Goal: Task Accomplishment & Management: Manage account settings

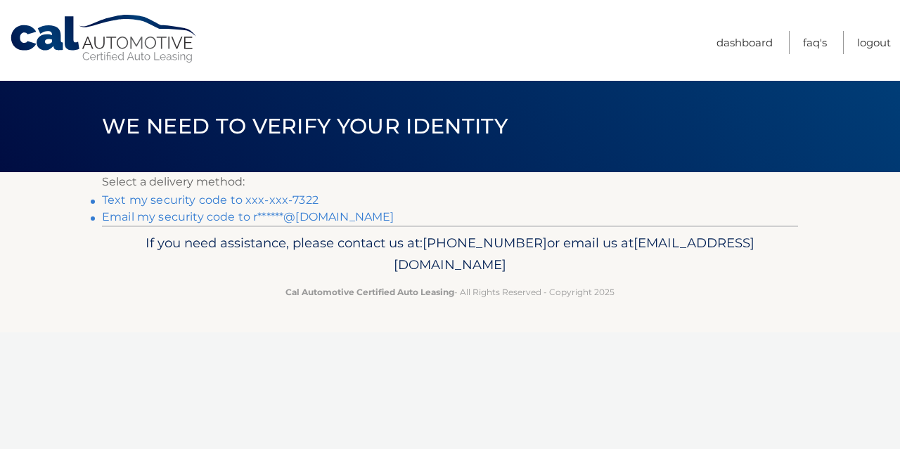
click at [243, 222] on link "Email my security code to r******@gmail.com" at bounding box center [248, 216] width 293 height 13
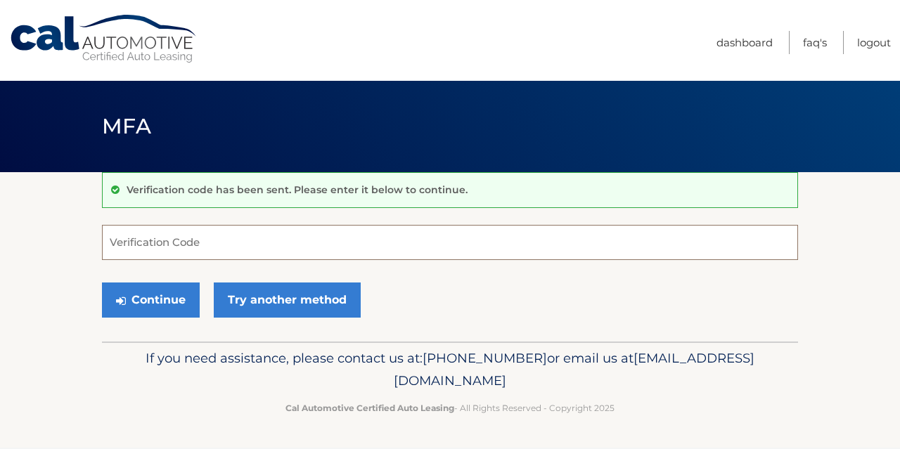
click at [270, 243] on input "Verification Code" at bounding box center [450, 242] width 696 height 35
paste input "171107"
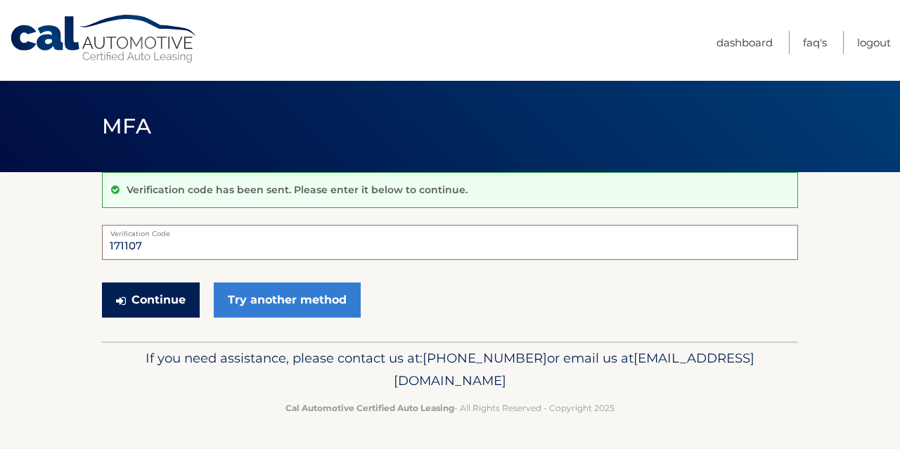
type input "171107"
click at [186, 295] on button "Continue" at bounding box center [151, 300] width 98 height 35
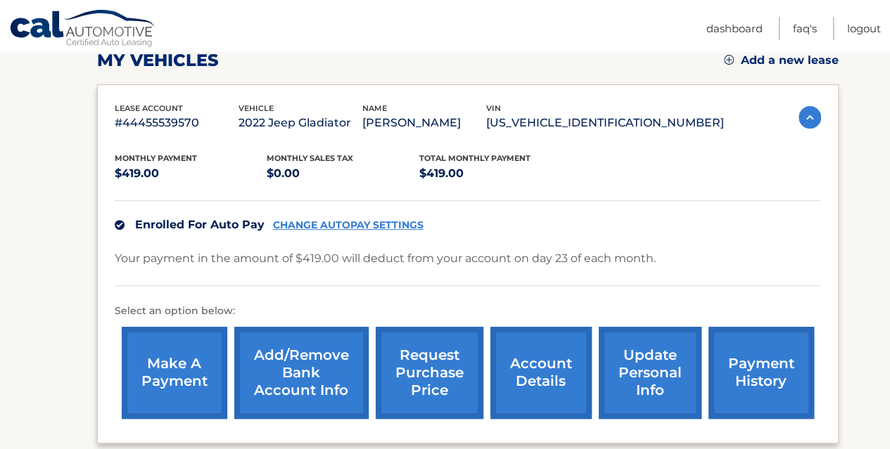
scroll to position [211, 0]
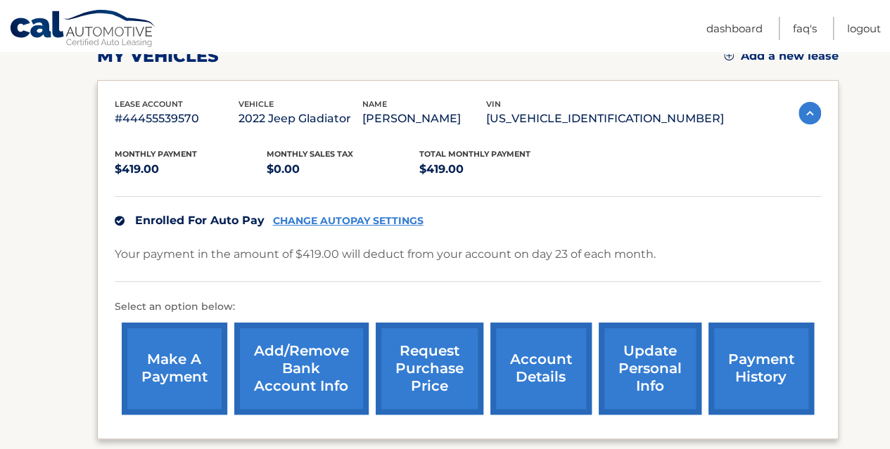
click at [324, 225] on link "CHANGE AUTOPAY SETTINGS" at bounding box center [348, 221] width 151 height 12
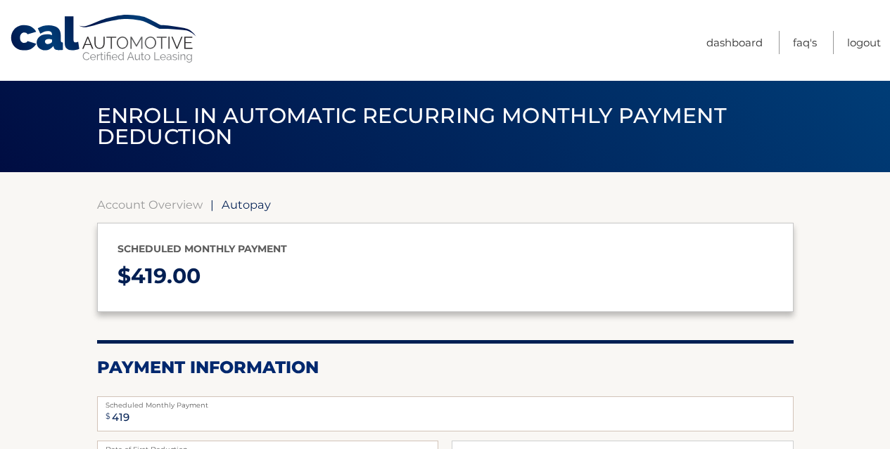
select select "MjRiYzczNTEtMTgzMC00YjM5LWEzODQtMmM0OGYxOTI2N2U3"
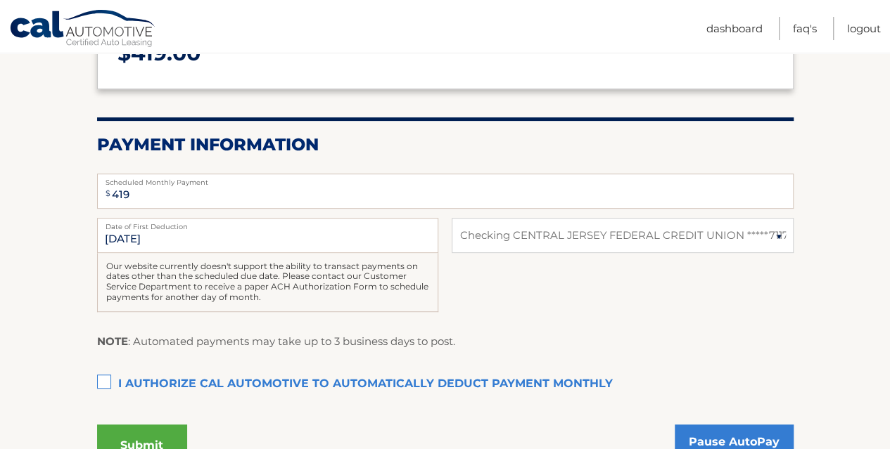
scroll to position [281, 0]
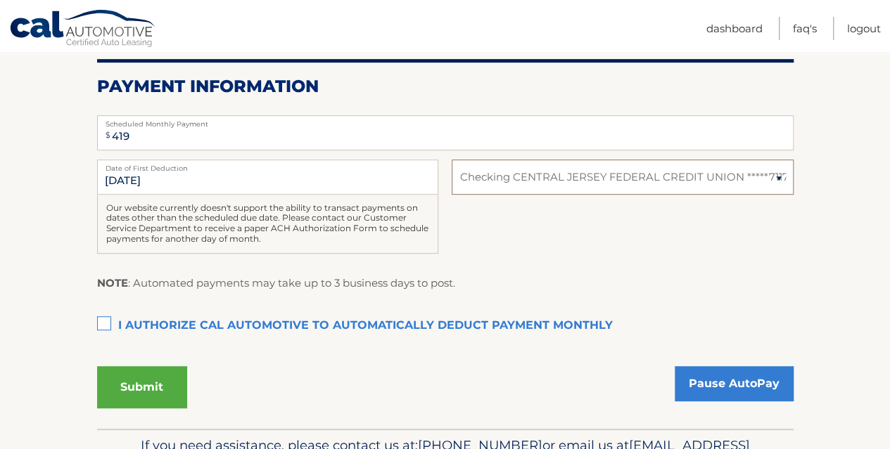
click at [609, 171] on select "Select Bank Account Checking CENTRAL JERSEY FEDERAL CREDIT UNION *****7117" at bounding box center [622, 177] width 341 height 35
select select
click at [452, 160] on select "Select Bank Account Checking CENTRAL JERSEY FEDERAL CREDIT UNION *****7117" at bounding box center [622, 177] width 341 height 35
click at [104, 324] on label "I authorize cal automotive to automatically deduct payment monthly This checkbo…" at bounding box center [445, 326] width 696 height 28
click at [0, 0] on input "I authorize cal automotive to automatically deduct payment monthly This checkbo…" at bounding box center [0, 0] width 0 height 0
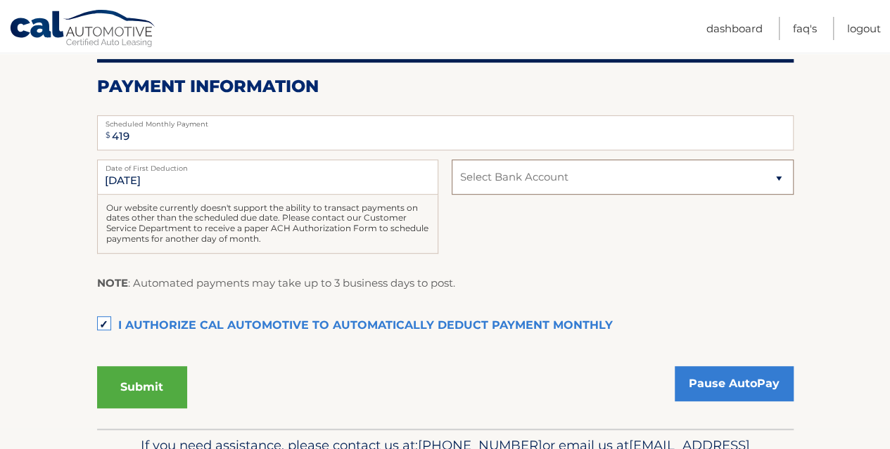
click at [591, 181] on select "Select Bank Account Checking CENTRAL JERSEY FEDERAL CREDIT UNION *****7117" at bounding box center [622, 177] width 341 height 35
click at [556, 296] on div "NOTE : Automated payments may take up to 3 business days to post." at bounding box center [445, 288] width 696 height 29
click at [215, 137] on input "419" at bounding box center [445, 132] width 696 height 35
click at [495, 248] on div "10/23/2025 Date of First Deduction Our website currently doesn't support the ab…" at bounding box center [445, 215] width 696 height 110
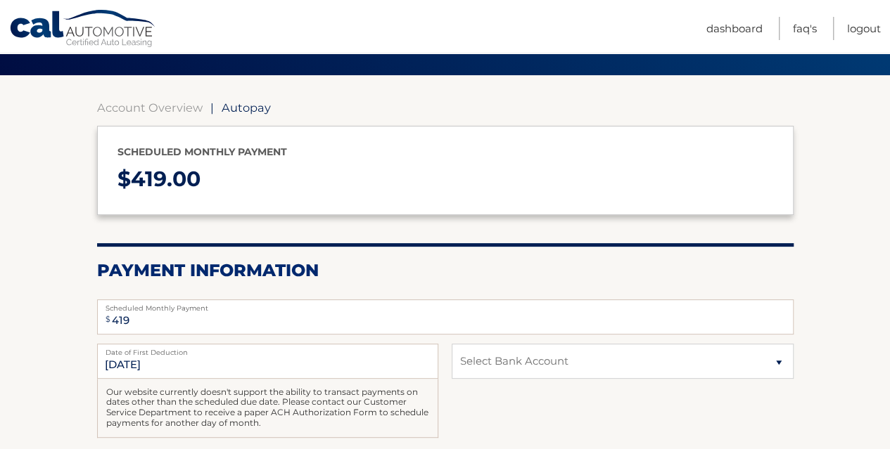
scroll to position [84, 0]
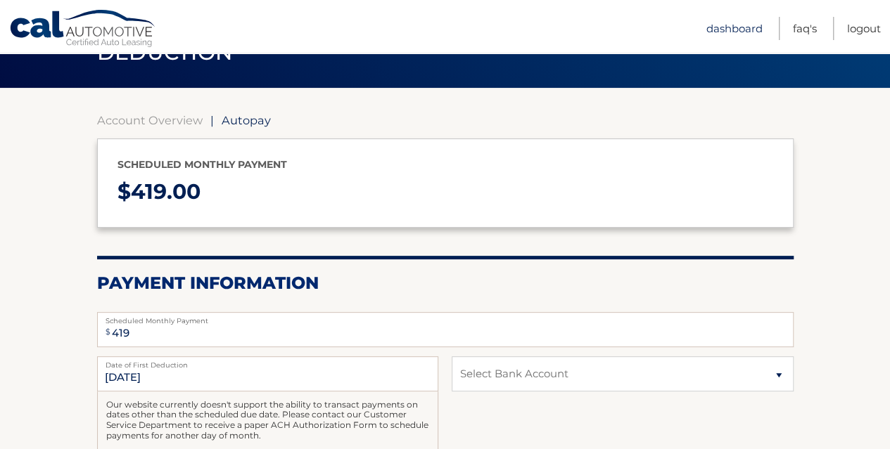
click at [731, 34] on link "Dashboard" at bounding box center [734, 28] width 56 height 23
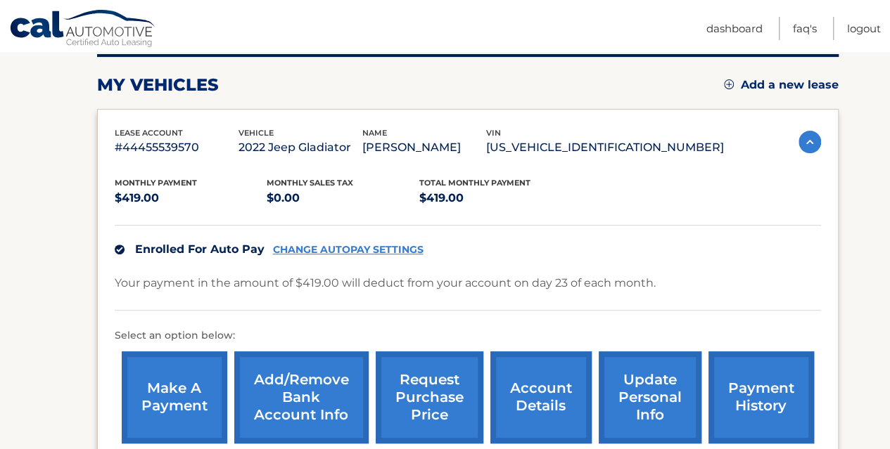
scroll to position [211, 0]
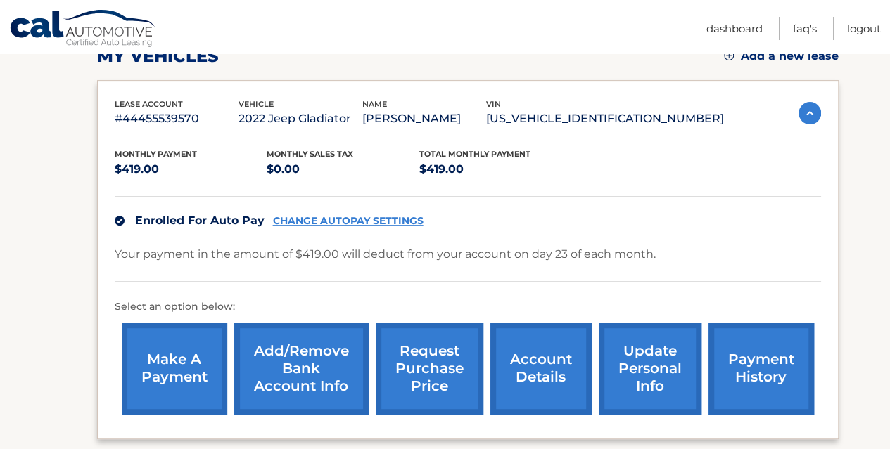
click at [328, 350] on link "Add/Remove bank account info" at bounding box center [301, 369] width 134 height 92
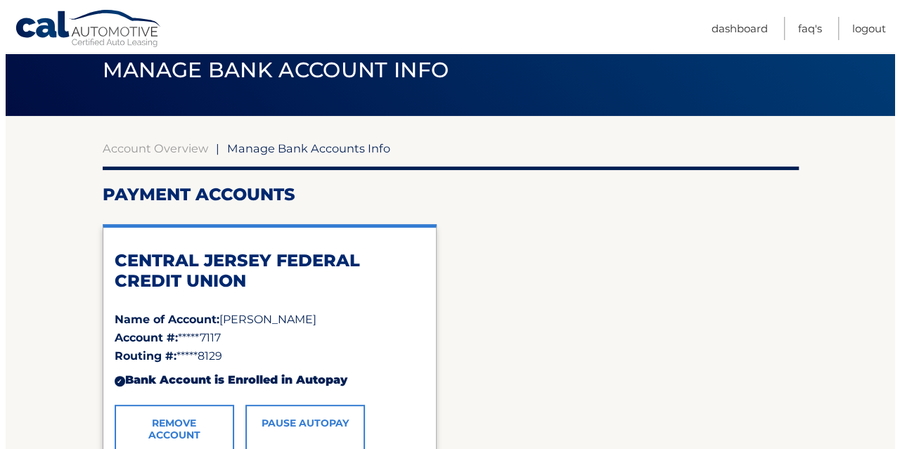
scroll to position [211, 0]
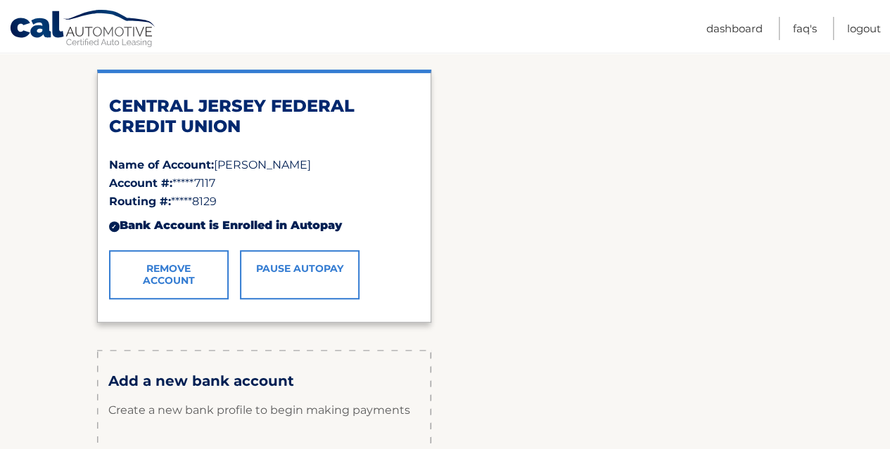
click at [196, 281] on link "Remove Account" at bounding box center [169, 274] width 120 height 49
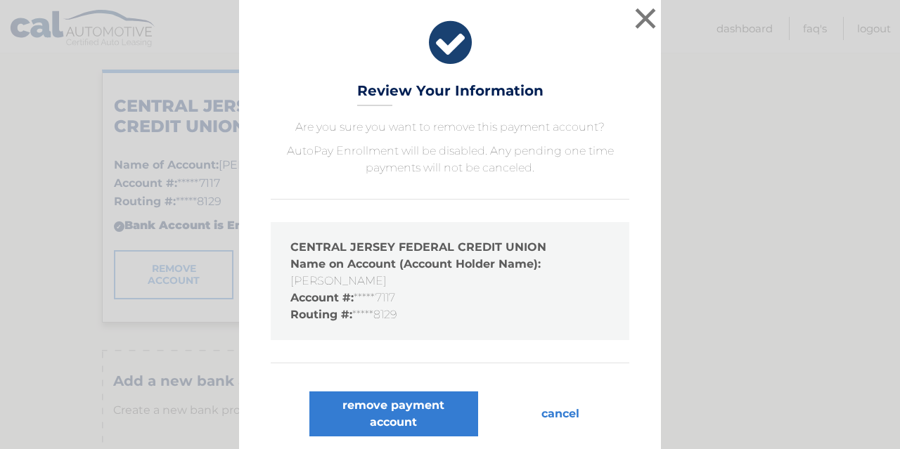
scroll to position [4, 0]
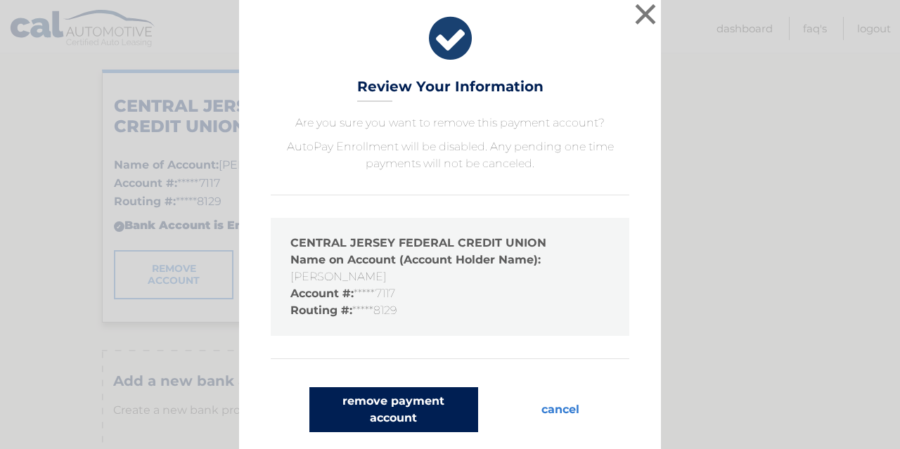
drag, startPoint x: 406, startPoint y: 393, endPoint x: 402, endPoint y: 387, distance: 7.6
click at [406, 393] on button "remove payment account" at bounding box center [393, 410] width 169 height 45
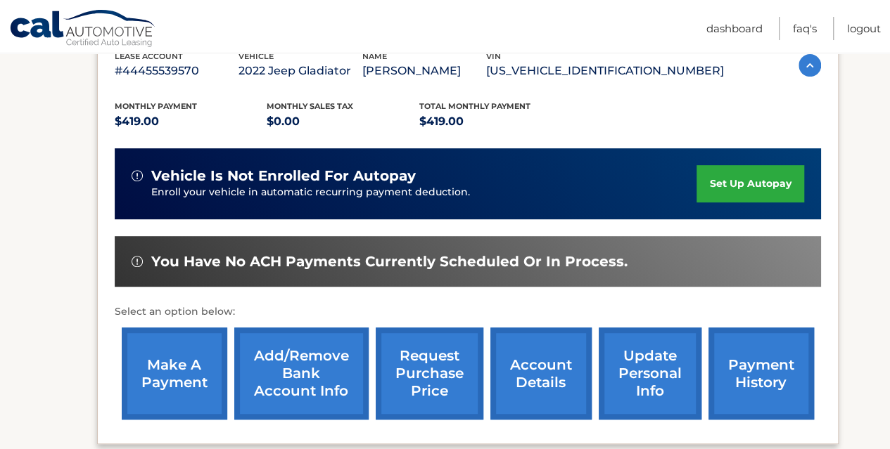
scroll to position [281, 0]
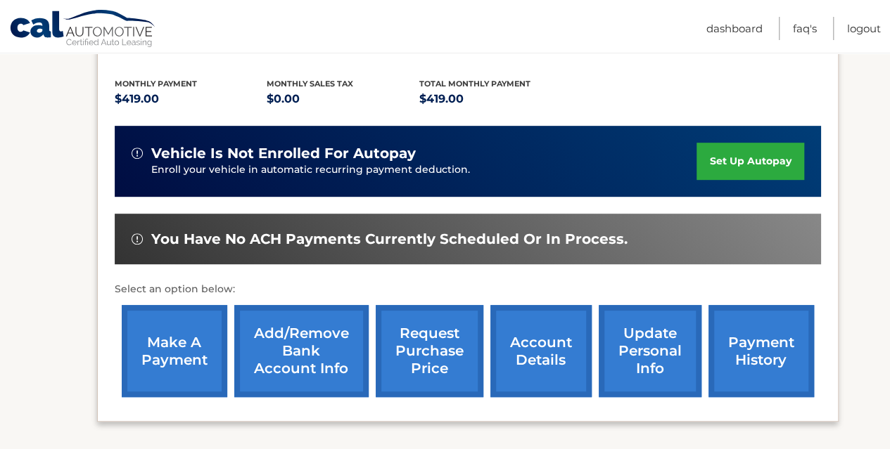
click at [309, 334] on link "Add/Remove bank account info" at bounding box center [301, 351] width 134 height 92
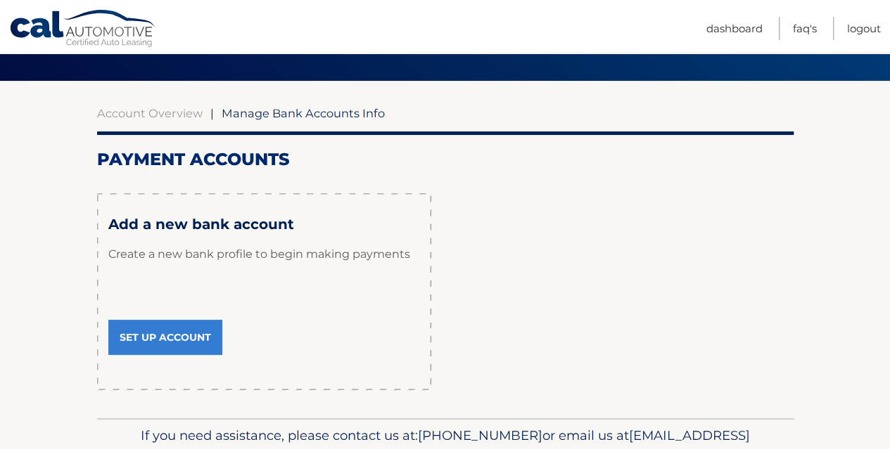
scroll to position [141, 0]
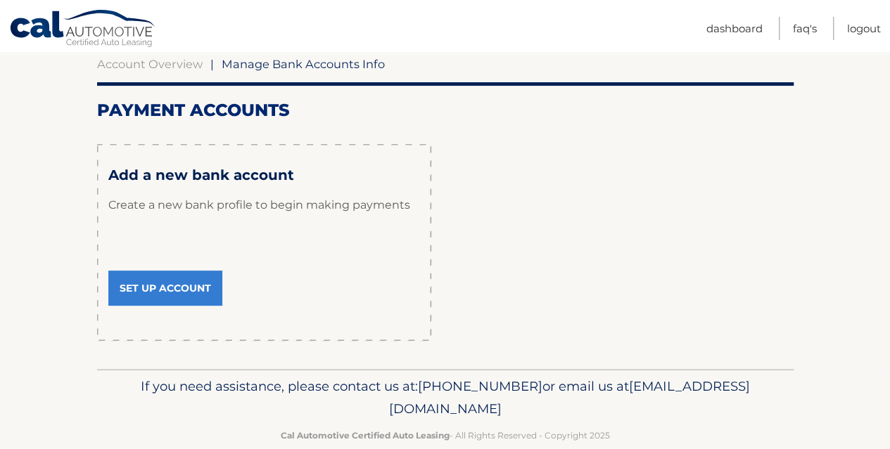
click at [197, 289] on link "Set Up Account" at bounding box center [165, 288] width 114 height 35
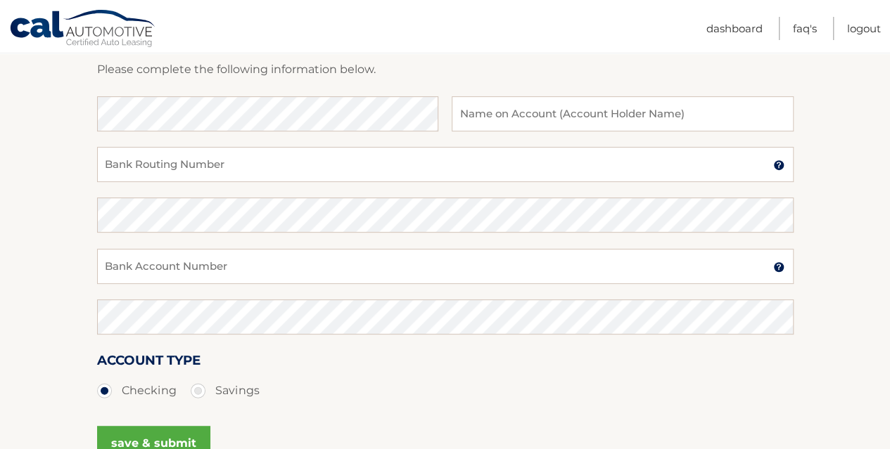
scroll to position [211, 0]
click at [548, 108] on input "text" at bounding box center [622, 111] width 341 height 35
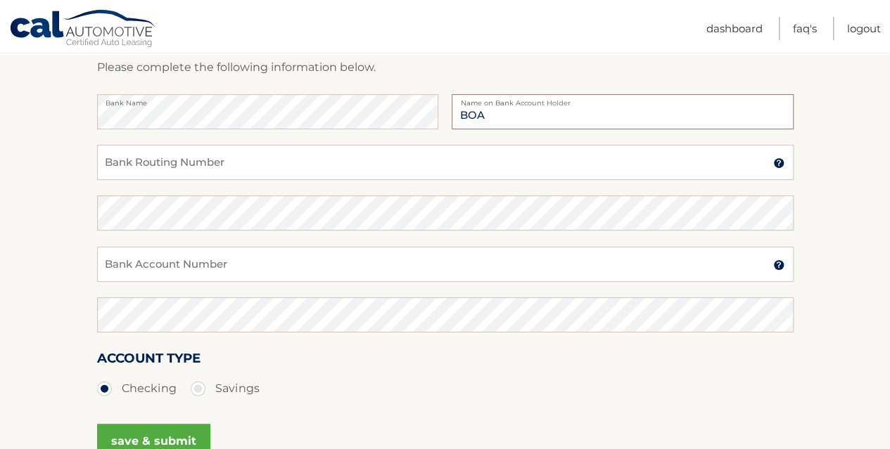
type input "BOA"
click at [193, 161] on input "Bank Routing Number" at bounding box center [445, 162] width 696 height 35
drag, startPoint x: 215, startPoint y: 162, endPoint x: 96, endPoint y: 162, distance: 119.6
click at [96, 162] on section "Account Overview | Set Up Account Info ADD NEW ACCOUNT Please complete the foll…" at bounding box center [445, 229] width 890 height 537
click at [120, 165] on input "02100339" at bounding box center [445, 162] width 696 height 35
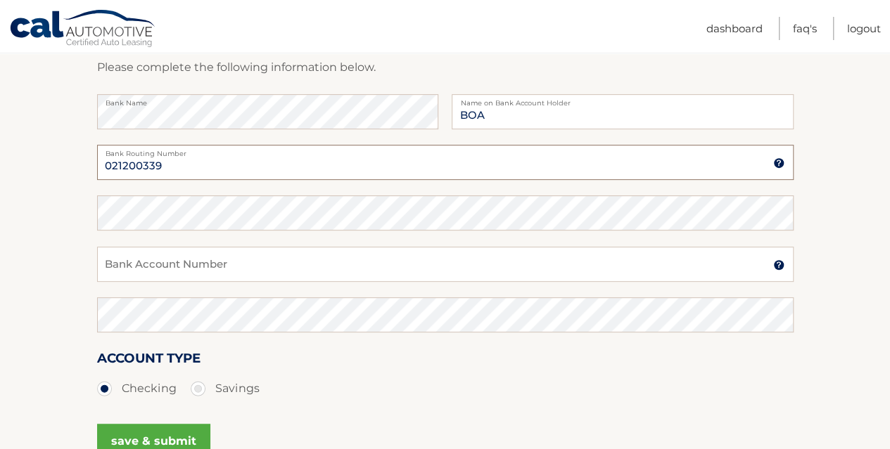
drag, startPoint x: 190, startPoint y: 167, endPoint x: 101, endPoint y: 160, distance: 89.7
click at [94, 155] on section "Account Overview | Set Up Account Info ADD NEW ACCOUNT Please complete the foll…" at bounding box center [445, 229] width 890 height 537
type input "021200339"
click at [192, 269] on input "Bank Account Number" at bounding box center [445, 264] width 696 height 35
drag, startPoint x: 192, startPoint y: 269, endPoint x: 104, endPoint y: 264, distance: 88.0
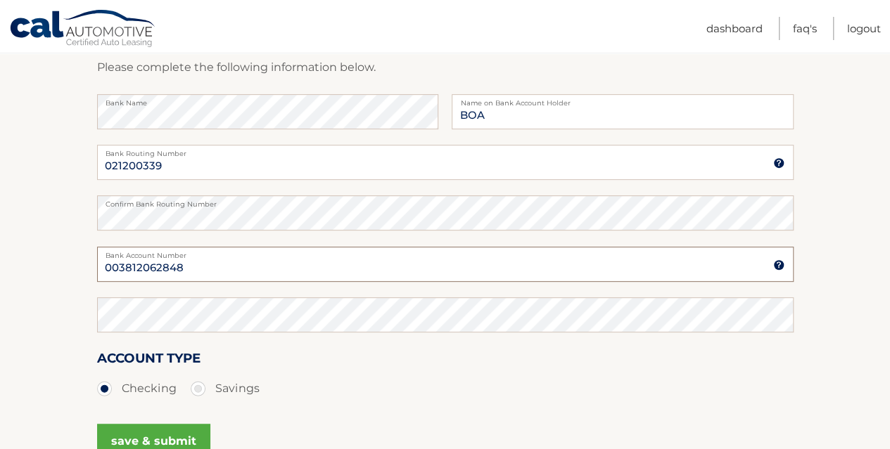
click at [89, 266] on section "Account Overview | Set Up Account Info ADD NEW ACCOUNT Please complete the foll…" at bounding box center [445, 229] width 890 height 537
type input "003812062848"
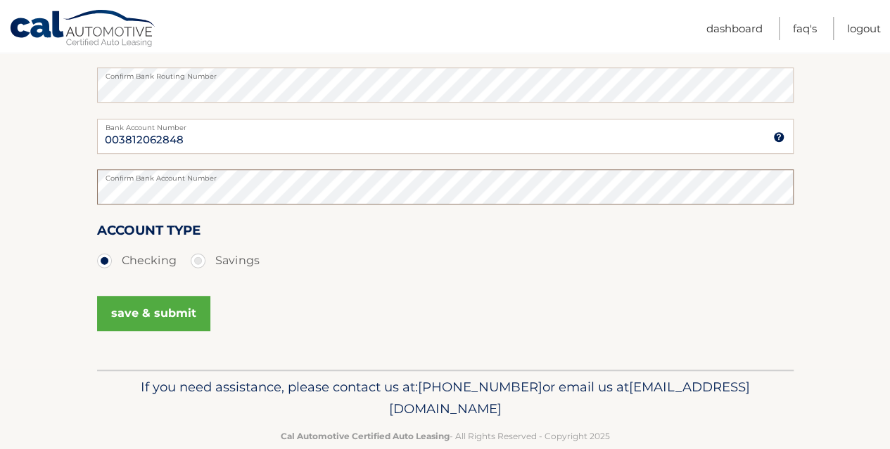
scroll to position [352, 0]
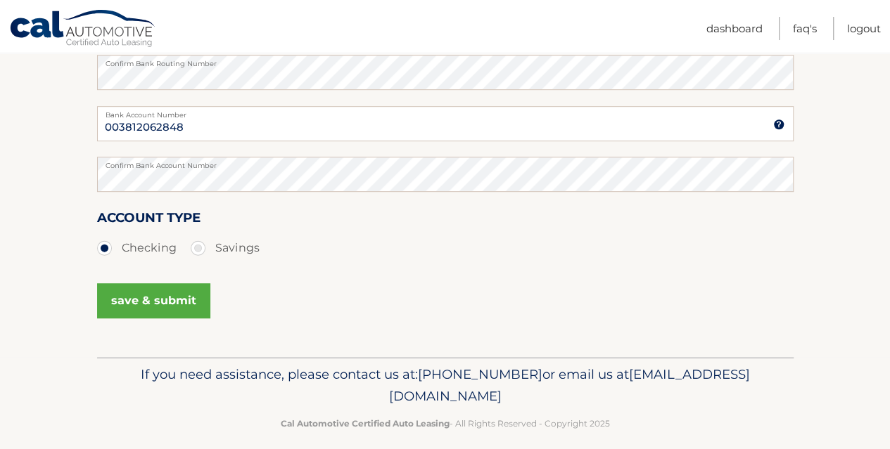
click at [162, 315] on button "save & submit" at bounding box center [153, 300] width 113 height 35
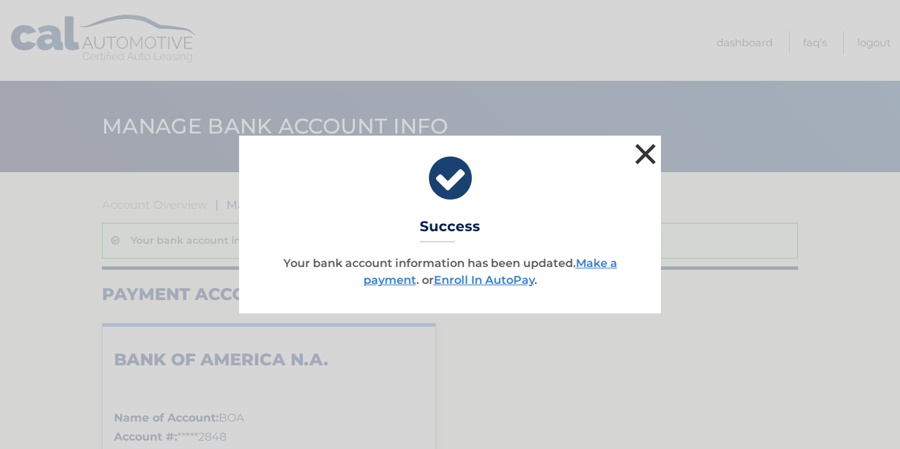
click at [648, 145] on button "×" at bounding box center [646, 154] width 28 height 28
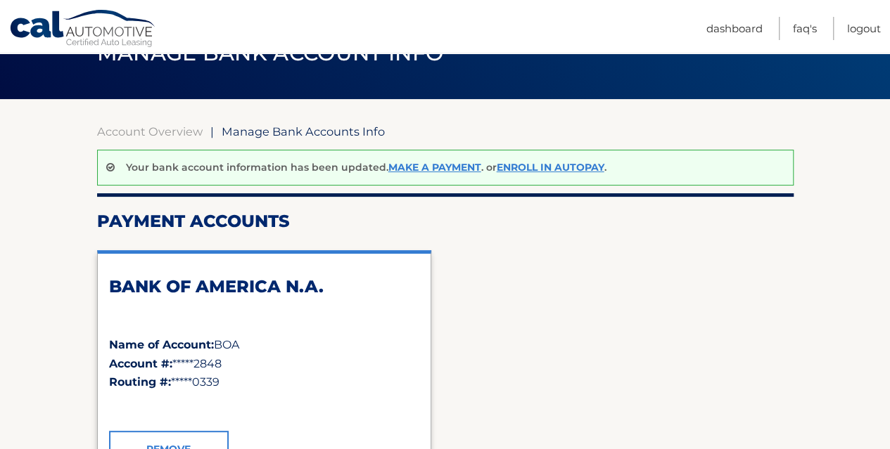
scroll to position [70, 0]
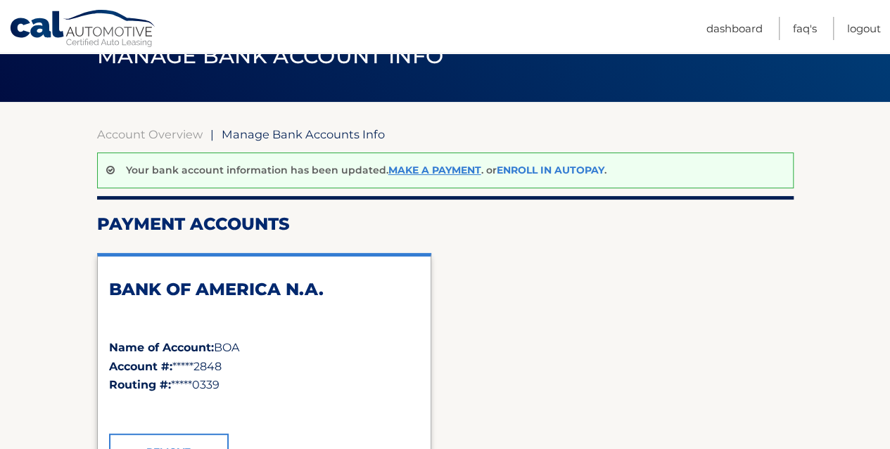
click at [530, 169] on link "Enroll In AutoPay" at bounding box center [551, 170] width 108 height 13
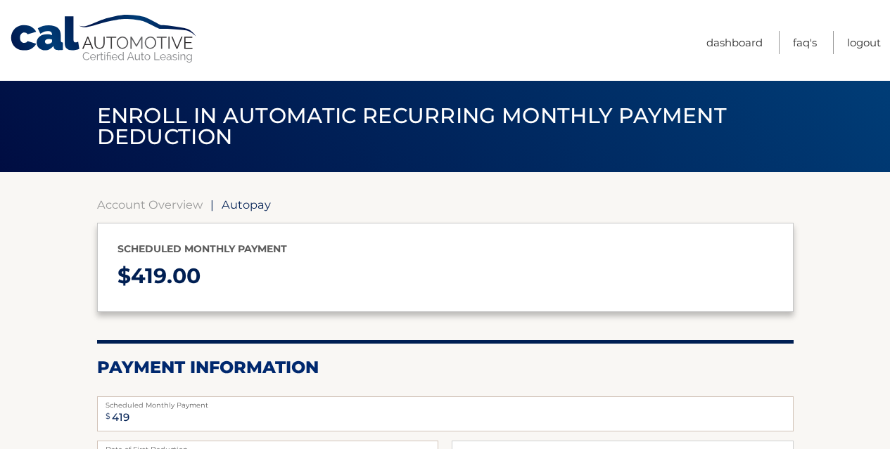
select select "ZjQyMTZjZGQtMjkwMC00MzdjLTg1ZTUtZTdhNjcxYTA5YjIx"
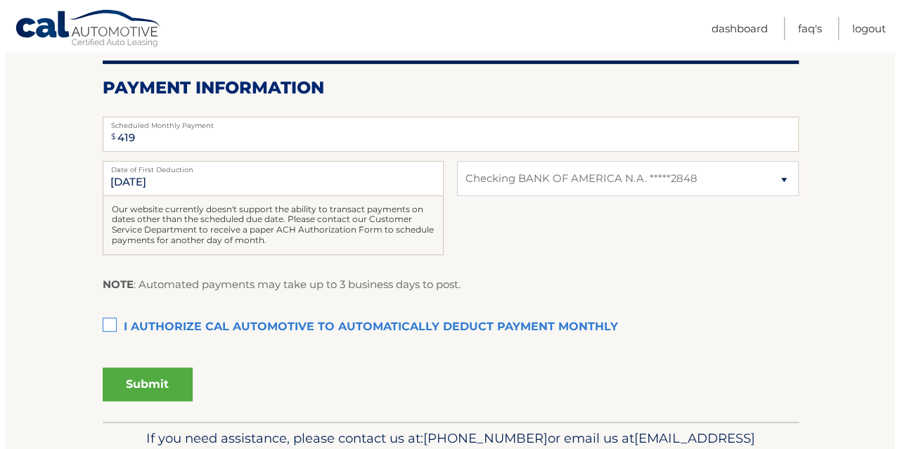
scroll to position [281, 0]
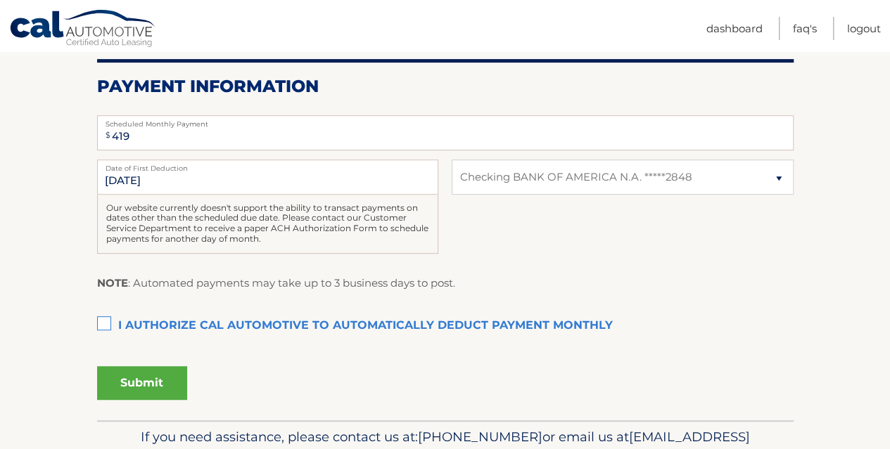
click at [106, 322] on label "I authorize cal automotive to automatically deduct payment monthly This checkbo…" at bounding box center [445, 326] width 696 height 28
click at [0, 0] on input "I authorize cal automotive to automatically deduct payment monthly This checkbo…" at bounding box center [0, 0] width 0 height 0
click at [262, 181] on input "10/23/2025" at bounding box center [267, 177] width 341 height 35
drag, startPoint x: 187, startPoint y: 179, endPoint x: 153, endPoint y: 179, distance: 33.8
click at [186, 179] on input "10/23/2025" at bounding box center [267, 177] width 341 height 35
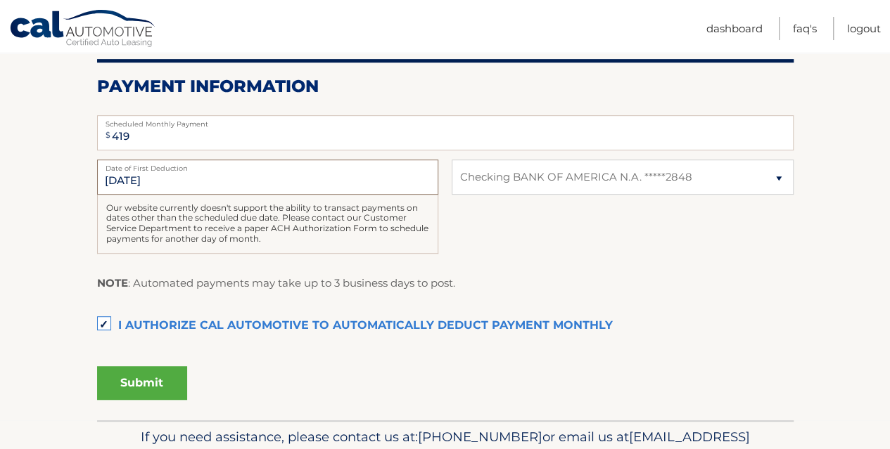
click at [151, 179] on input "10/23/2025" at bounding box center [267, 177] width 341 height 35
click at [147, 386] on button "Submit" at bounding box center [142, 383] width 90 height 34
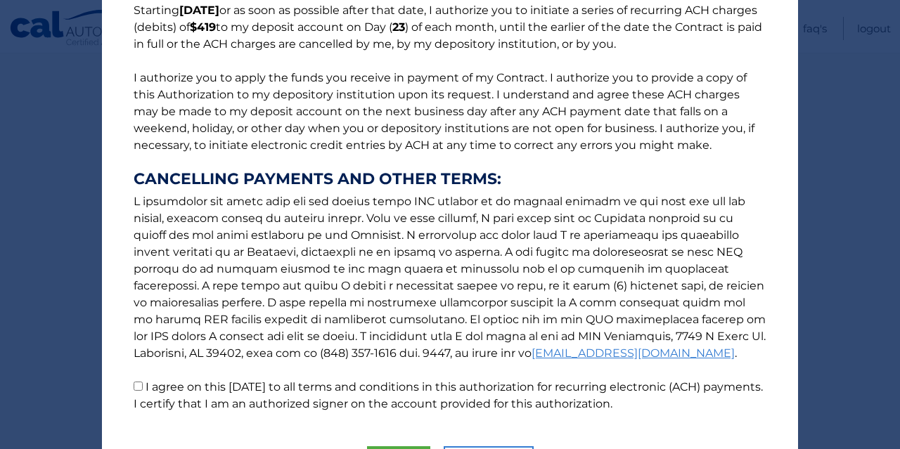
scroll to position [215, 0]
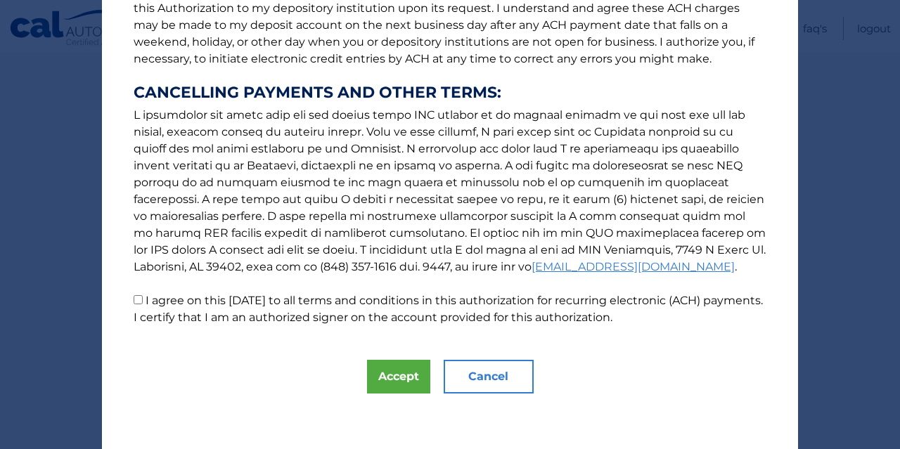
click at [134, 303] on input "I agree on this 10/01/2025 to all terms and conditions in this authorization fo…" at bounding box center [138, 299] width 9 height 9
checkbox input "true"
click at [390, 371] on button "Accept" at bounding box center [398, 377] width 63 height 34
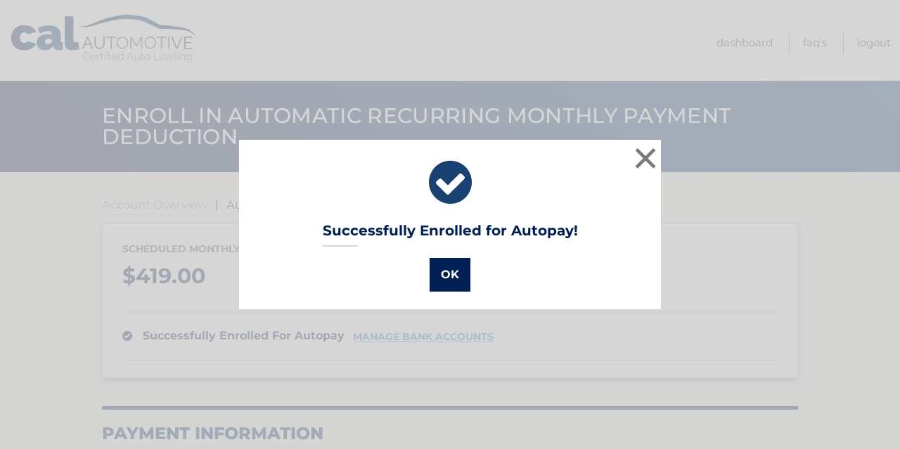
click at [442, 274] on button "OK" at bounding box center [450, 275] width 41 height 34
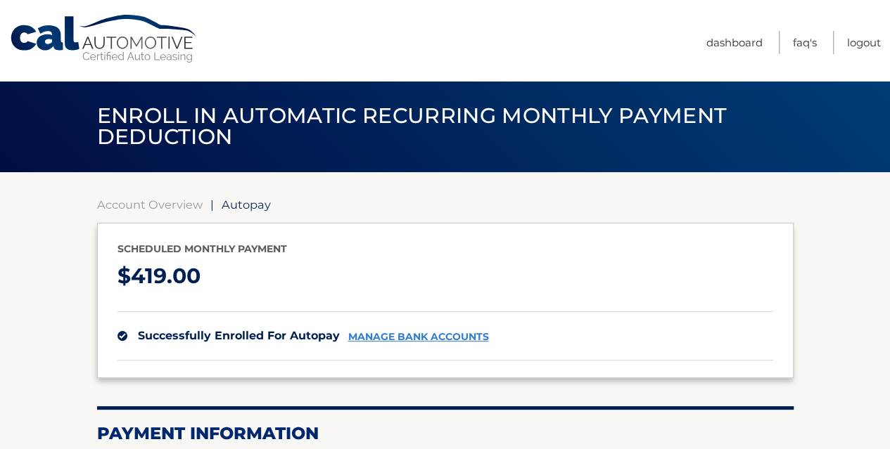
drag, startPoint x: 408, startPoint y: 46, endPoint x: 373, endPoint y: 6, distance: 52.3
click at [408, 46] on nav "Menu Dashboard FAQ's Logout" at bounding box center [545, 40] width 670 height 81
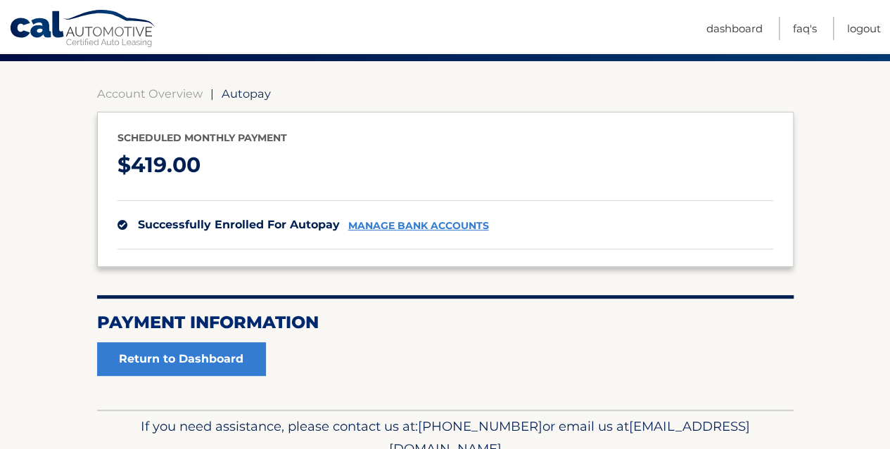
scroll to position [177, 0]
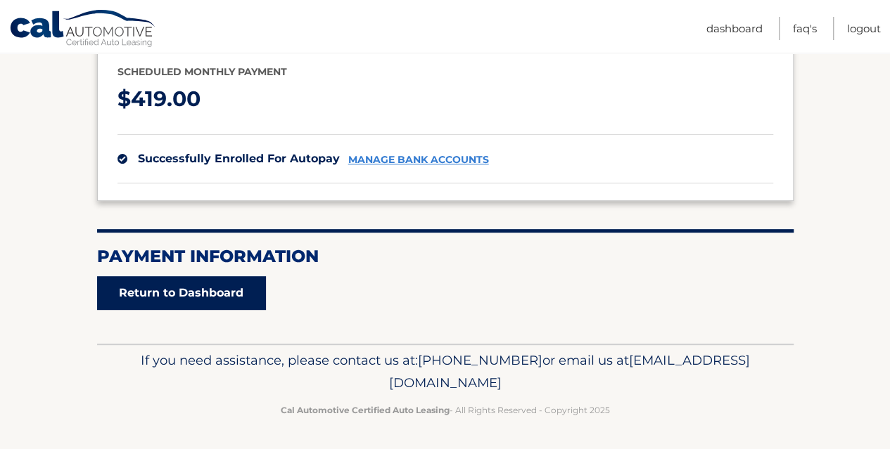
click at [193, 284] on link "Return to Dashboard" at bounding box center [181, 293] width 169 height 34
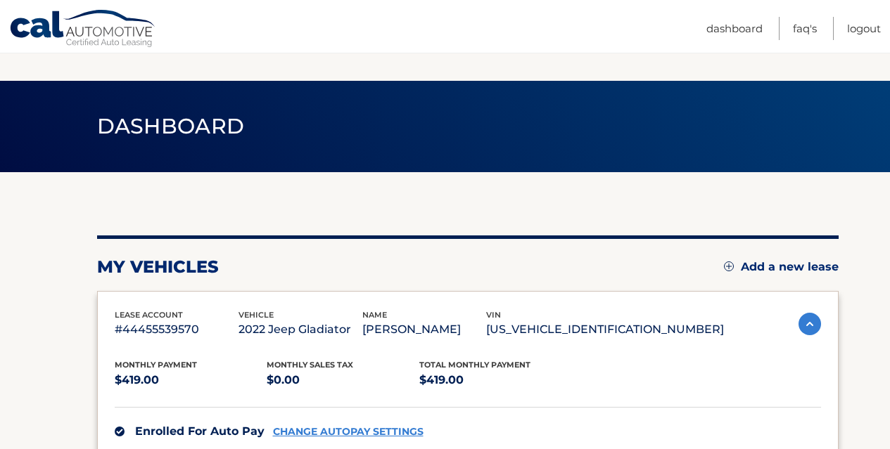
scroll to position [211, 0]
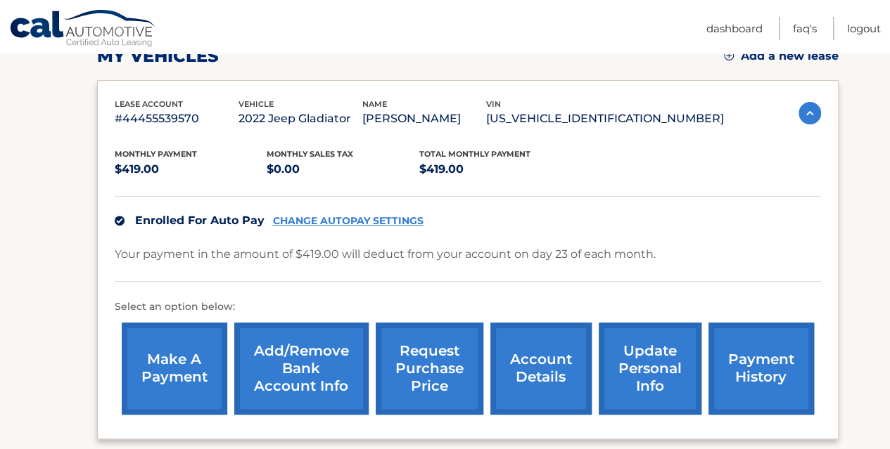
click at [560, 358] on link "account details" at bounding box center [540, 369] width 101 height 92
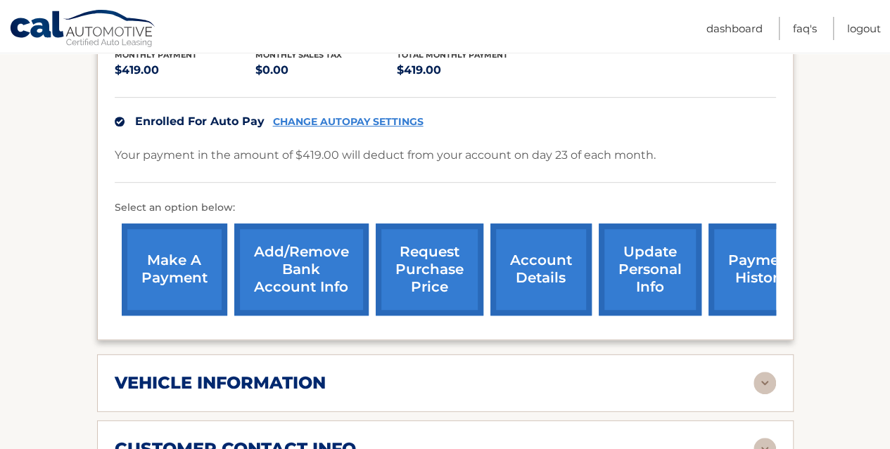
scroll to position [352, 0]
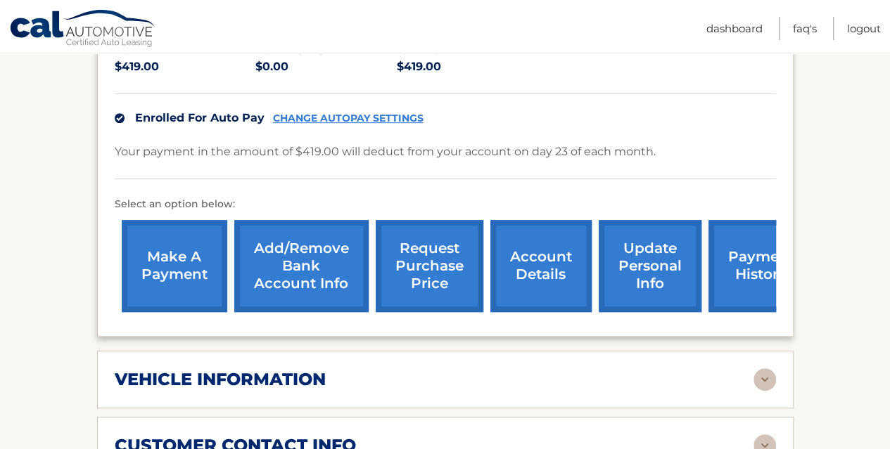
click at [755, 243] on link "payment history" at bounding box center [760, 266] width 105 height 92
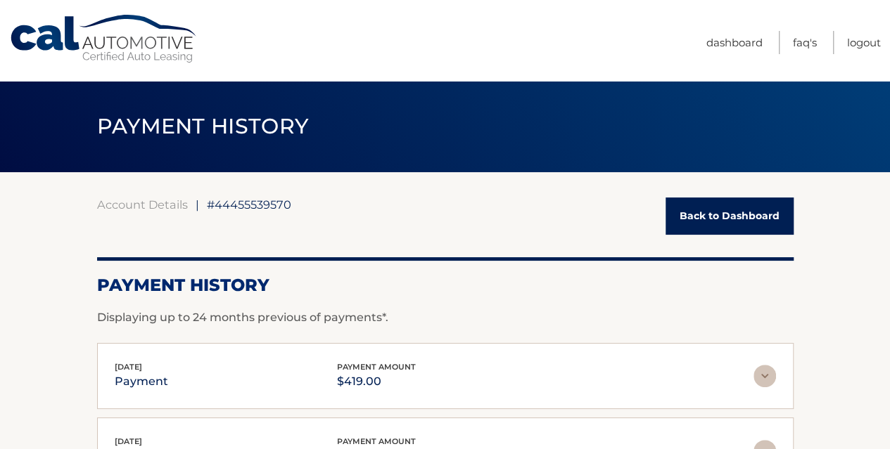
click at [685, 212] on link "Back to Dashboard" at bounding box center [729, 216] width 128 height 37
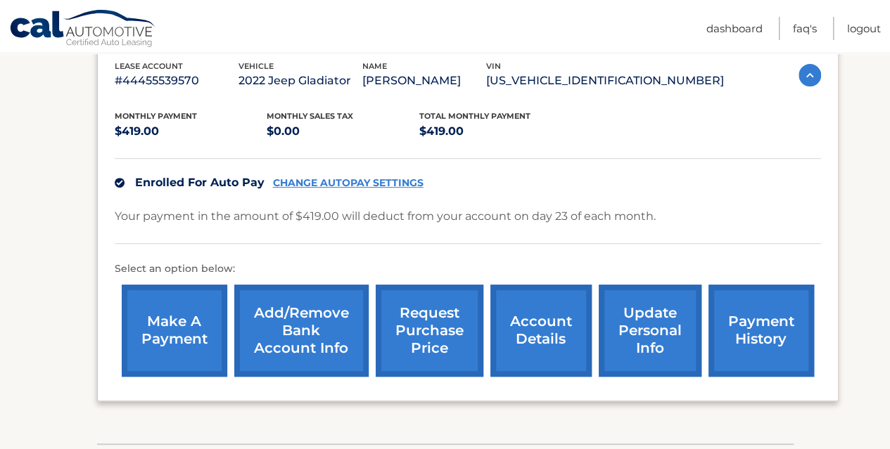
scroll to position [136, 0]
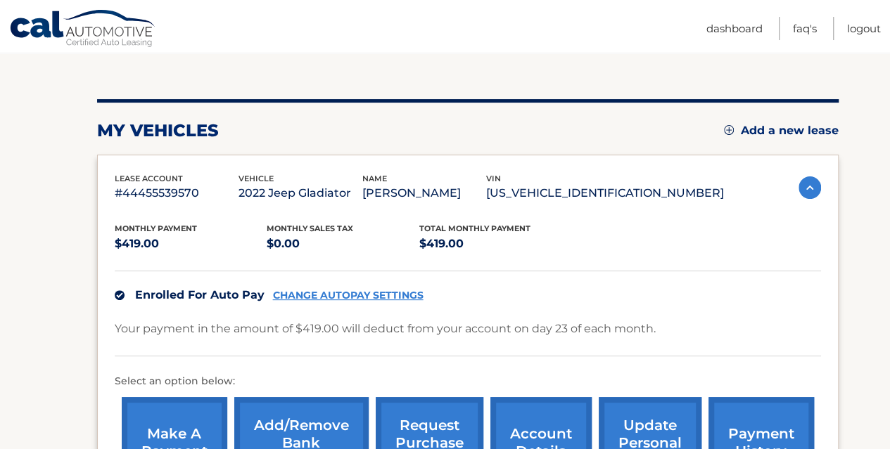
click at [802, 189] on img at bounding box center [809, 188] width 23 height 23
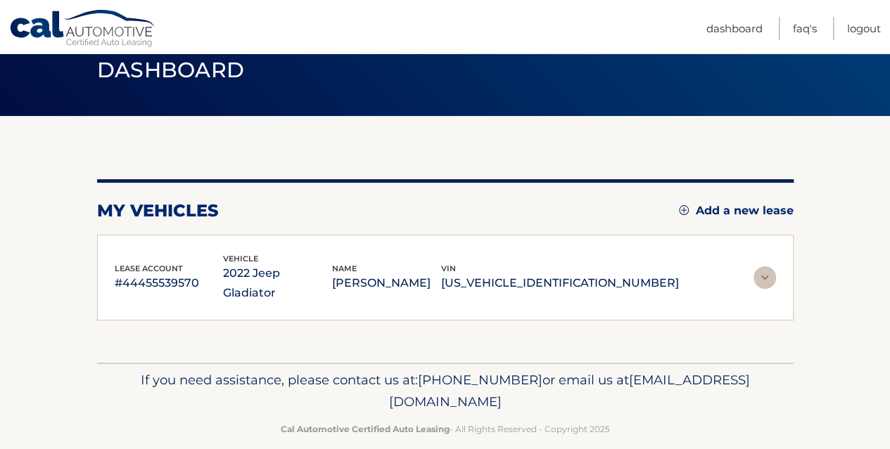
scroll to position [56, 0]
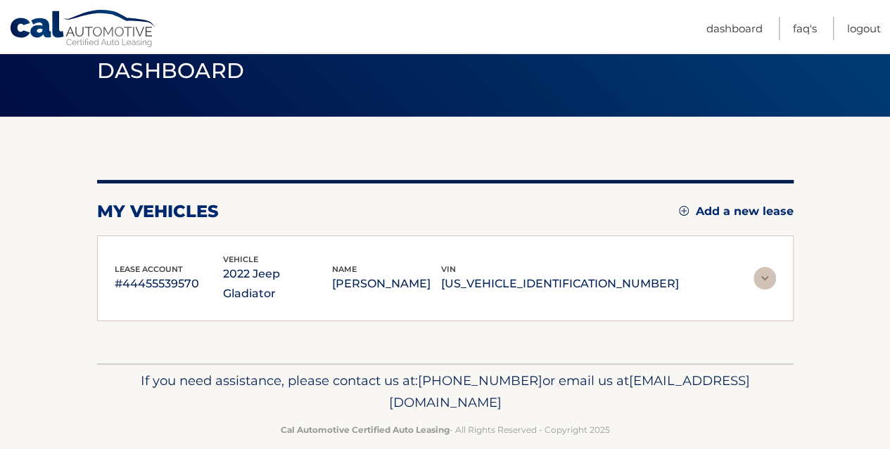
click at [770, 267] on img at bounding box center [764, 278] width 23 height 23
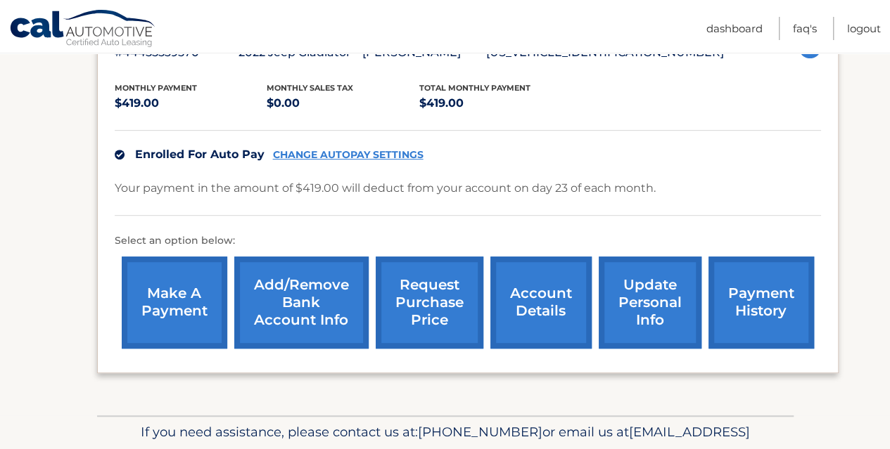
scroll to position [347, 0]
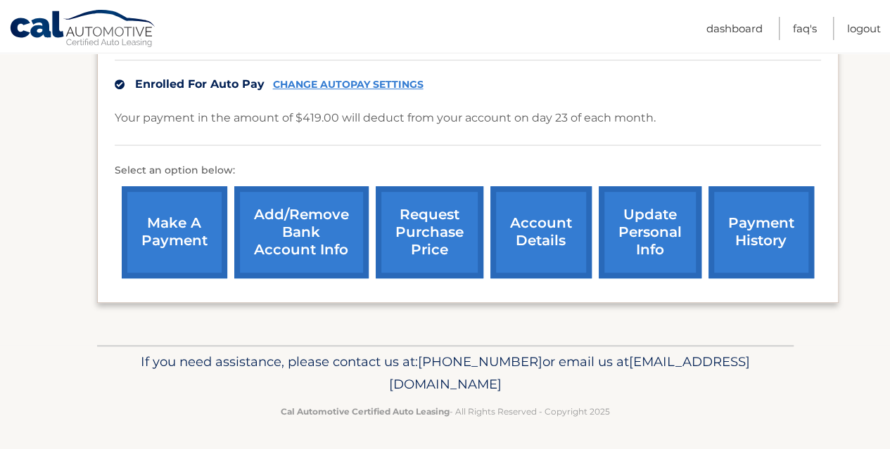
click at [552, 219] on link "account details" at bounding box center [540, 232] width 101 height 92
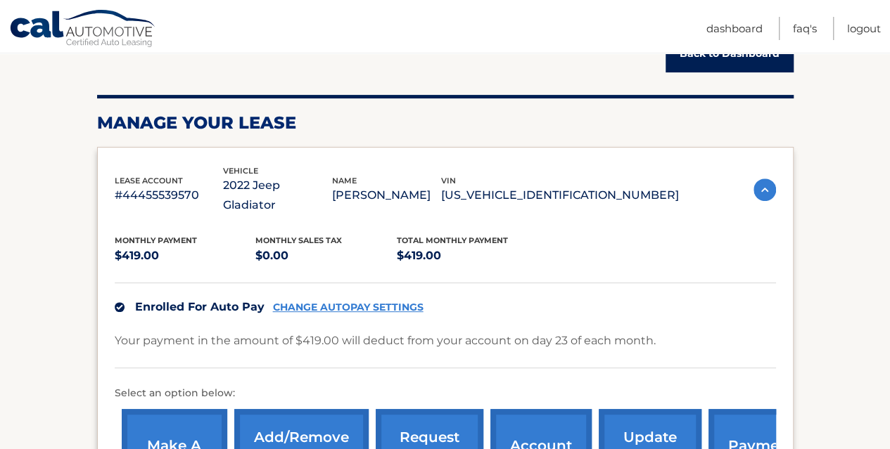
scroll to position [141, 0]
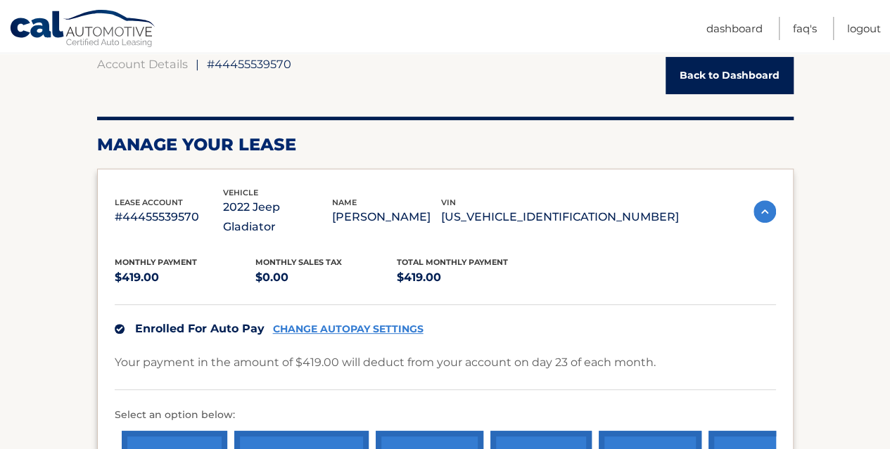
click at [702, 77] on link "Back to Dashboard" at bounding box center [729, 75] width 128 height 37
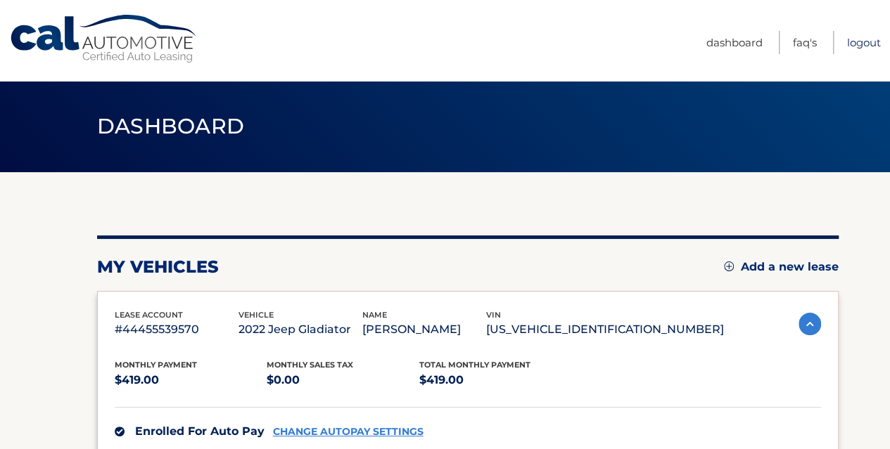
click at [866, 41] on link "Logout" at bounding box center [864, 42] width 34 height 23
